Goal: Navigation & Orientation: Find specific page/section

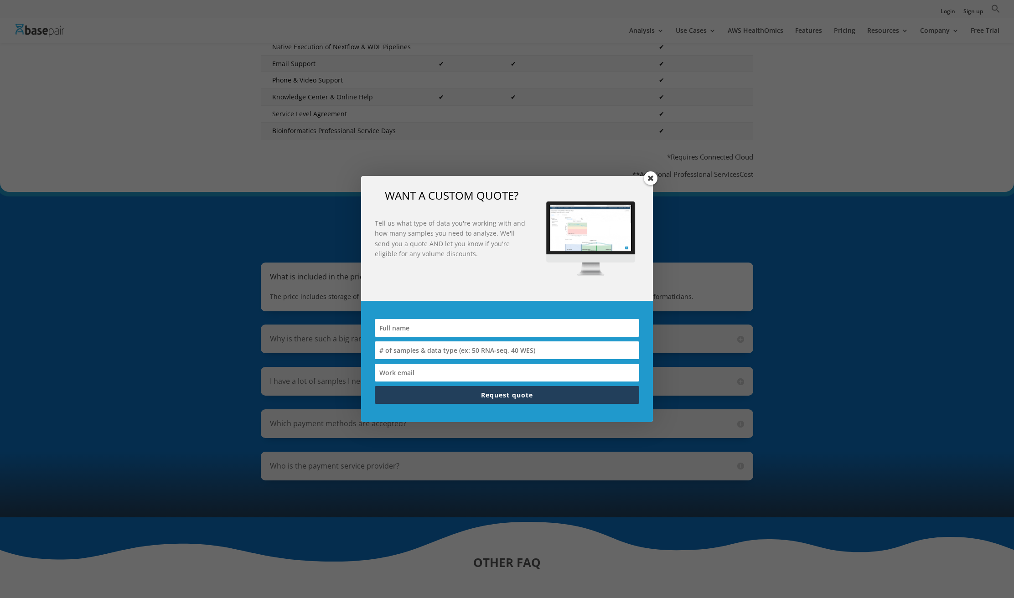
scroll to position [503, 0]
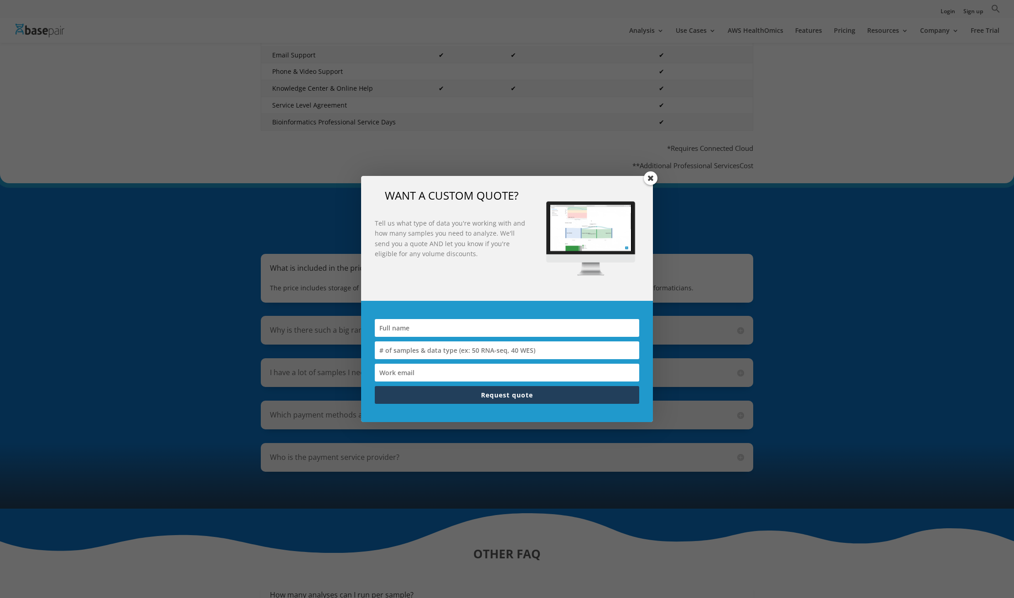
click at [649, 176] on span at bounding box center [651, 178] width 14 height 14
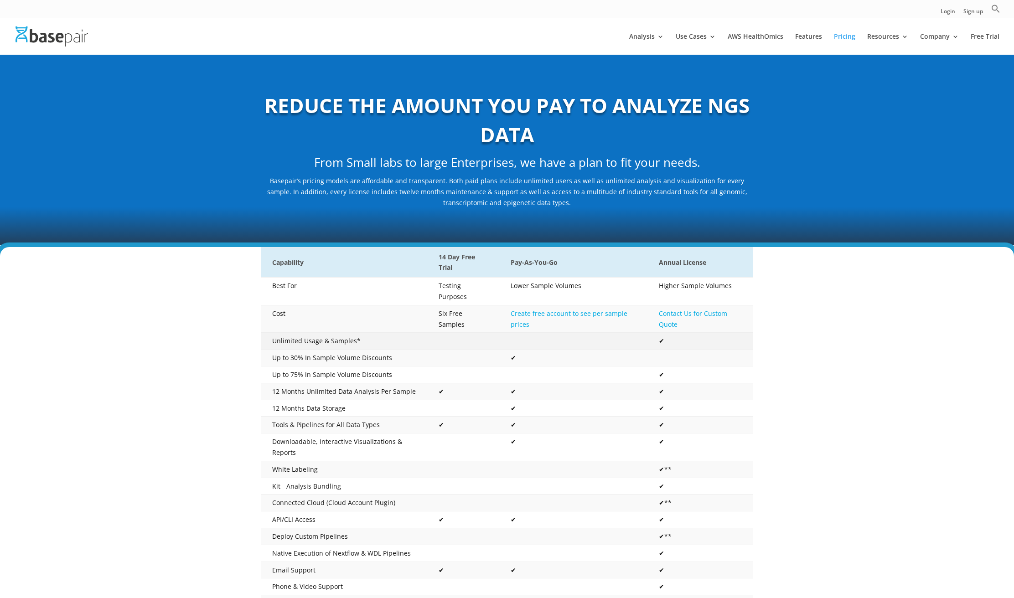
scroll to position [0, 0]
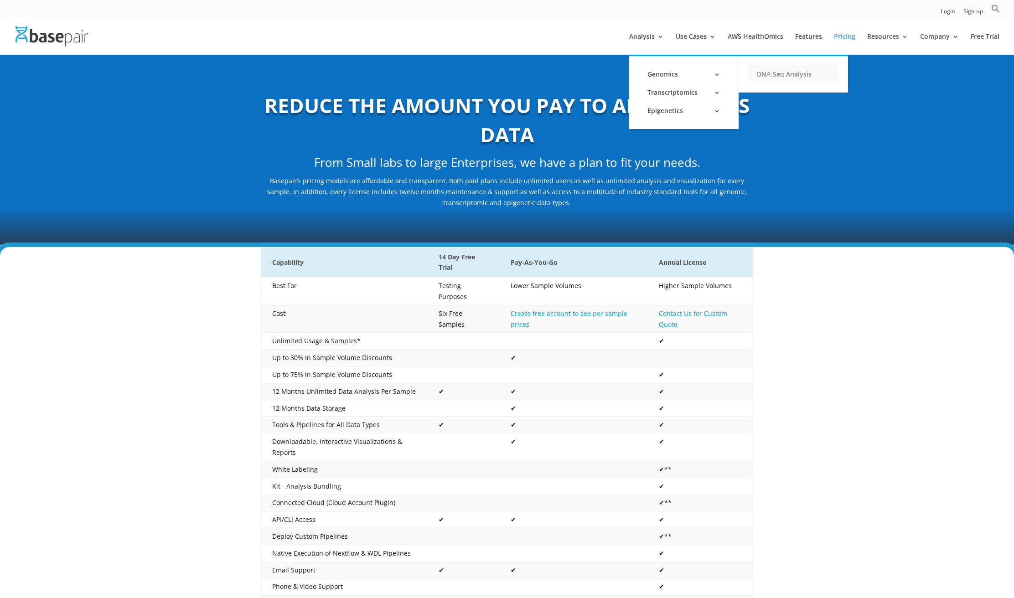
click at [792, 68] on link "DNA-Seq Analysis" at bounding box center [792, 74] width 91 height 18
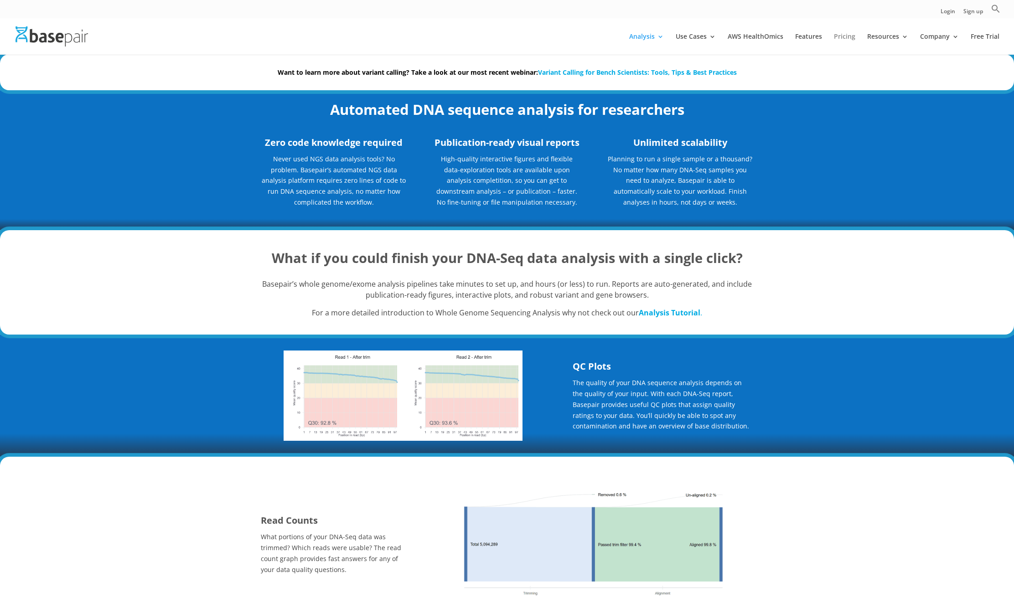
click at [843, 35] on link "Pricing" at bounding box center [844, 43] width 21 height 21
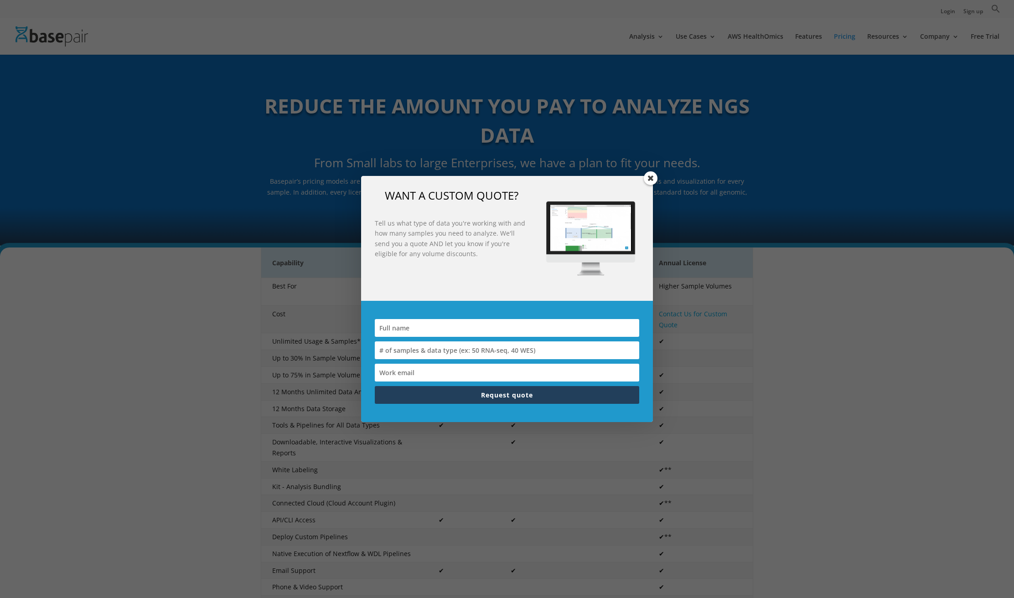
click at [651, 175] on span at bounding box center [651, 178] width 14 height 14
